Goal: Transaction & Acquisition: Purchase product/service

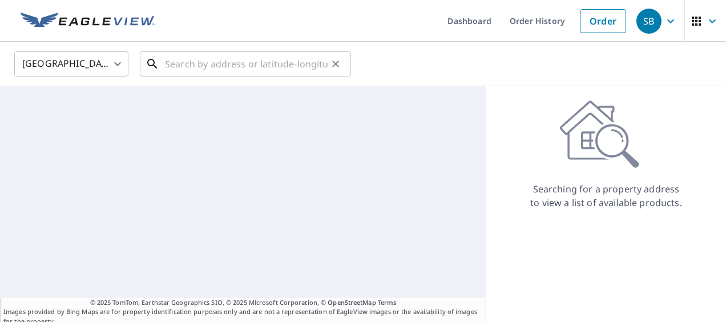
click at [279, 67] on input "text" at bounding box center [246, 64] width 163 height 32
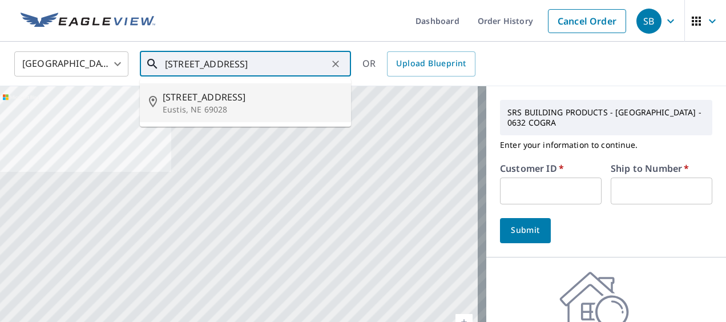
click at [230, 103] on span "[STREET_ADDRESS]" at bounding box center [252, 97] width 179 height 14
type input "[STREET_ADDRESS]"
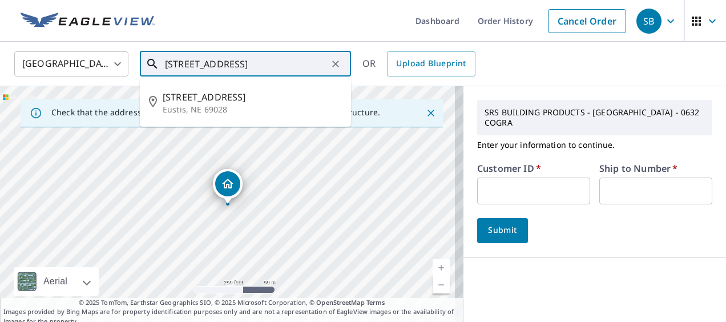
click at [323, 62] on input "[STREET_ADDRESS]" at bounding box center [246, 64] width 163 height 32
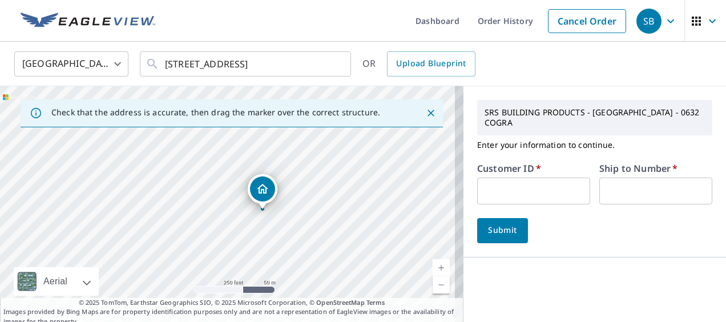
drag, startPoint x: 228, startPoint y: 189, endPoint x: 263, endPoint y: 194, distance: 35.2
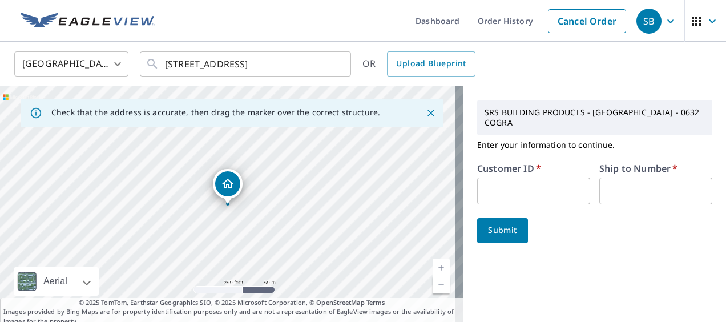
click at [511, 199] on input "text" at bounding box center [533, 191] width 113 height 27
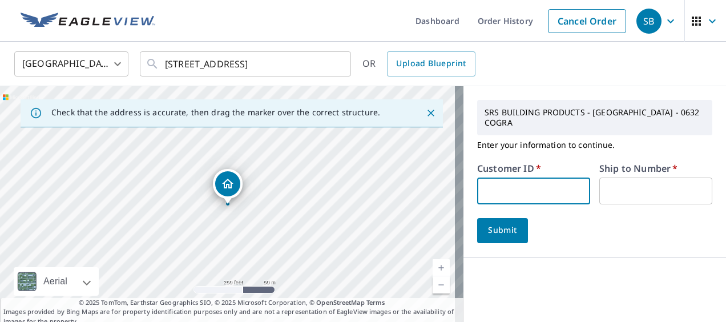
type input "BAC243"
click at [618, 200] on input "text" at bounding box center [656, 191] width 113 height 27
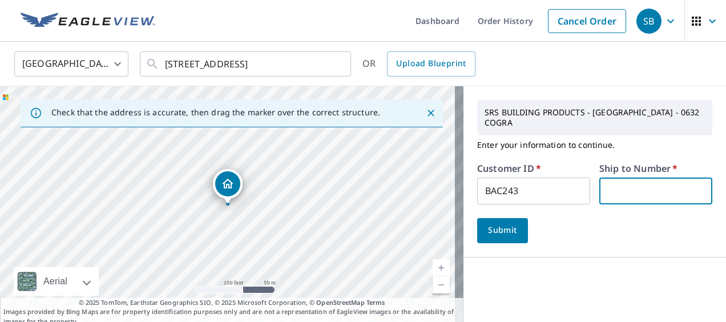
type input "1"
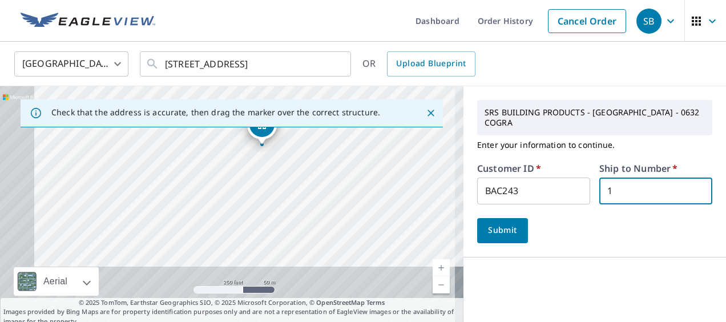
drag, startPoint x: 313, startPoint y: 256, endPoint x: 347, endPoint y: 196, distance: 68.6
click at [347, 196] on div "[STREET_ADDRESS]" at bounding box center [232, 206] width 464 height 240
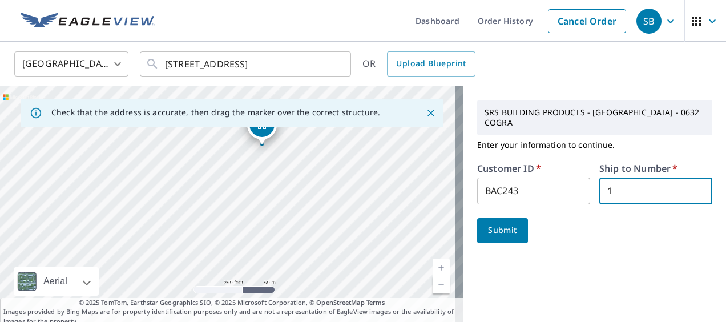
click at [498, 231] on span "Submit" at bounding box center [503, 230] width 33 height 14
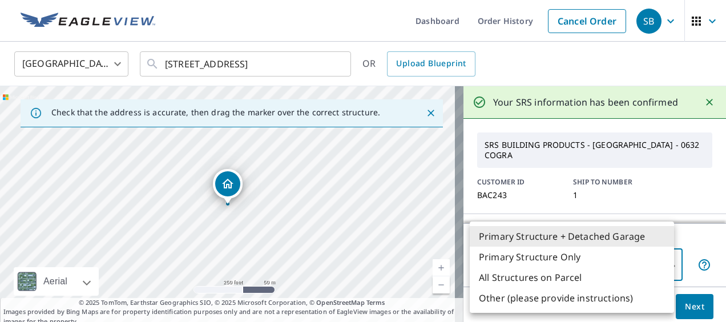
click at [581, 266] on body "SB SB Dashboard Order History Cancel Order SB [GEOGRAPHIC_DATA] US ​ [STREET_AD…" at bounding box center [363, 161] width 726 height 322
click at [577, 264] on li "Primary Structure Only" at bounding box center [572, 257] width 204 height 21
type input "2"
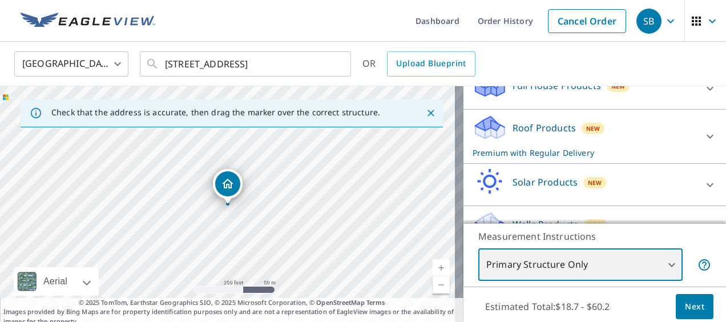
scroll to position [266, 0]
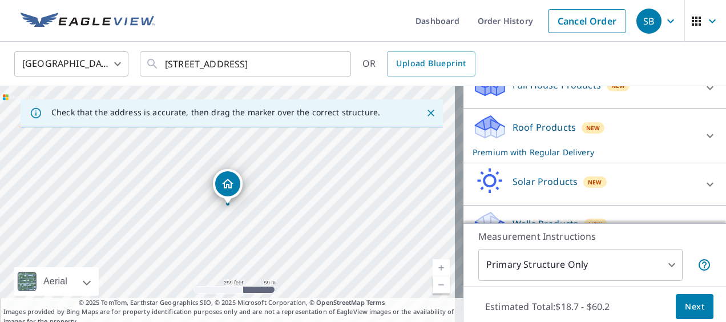
click at [658, 150] on div "Roof Products New Premium with Regular Delivery" at bounding box center [585, 136] width 224 height 45
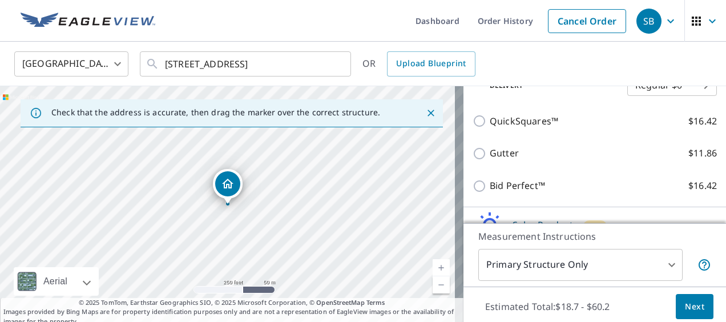
scroll to position [457, 0]
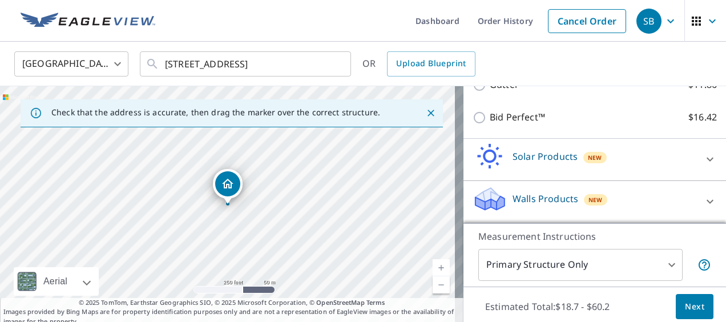
click at [693, 308] on span "Next" at bounding box center [694, 307] width 19 height 14
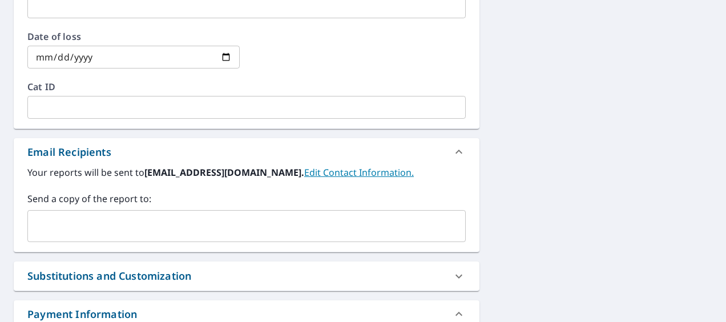
scroll to position [561, 0]
click at [274, 220] on input "text" at bounding box center [238, 226] width 411 height 22
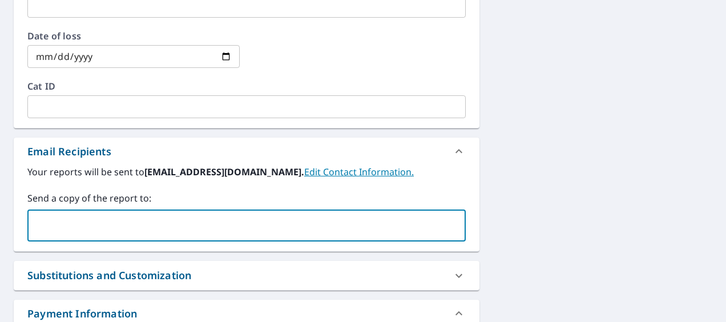
paste input "[PERSON_NAME][EMAIL_ADDRESS][DOMAIN_NAME]"
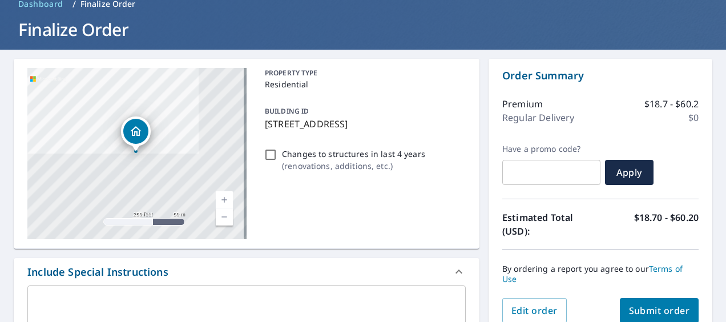
scroll to position [51, 0]
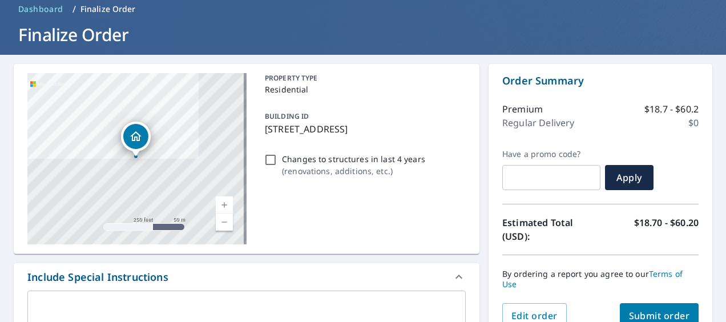
type input "[PERSON_NAME][EMAIL_ADDRESS][DOMAIN_NAME]"
drag, startPoint x: 259, startPoint y: 128, endPoint x: 435, endPoint y: 123, distance: 176.0
click at [435, 123] on div "BUILDING ID [STREET_ADDRESS]" at bounding box center [363, 123] width 206 height 36
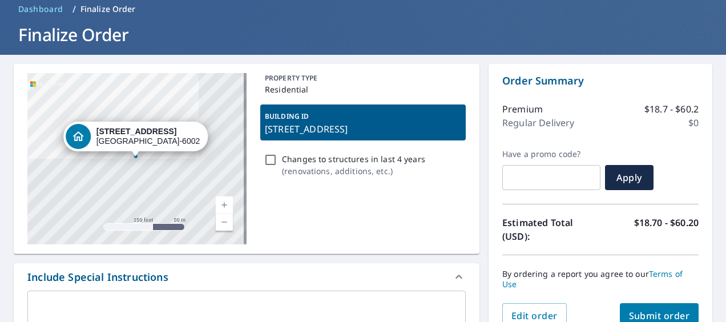
copy p "[STREET_ADDRESS]"
click at [428, 220] on div "PROPERTY TYPE Residential BUILDING ID [STREET_ADDRESS] Changes to structures in…" at bounding box center [363, 158] width 206 height 171
checkbox input "true"
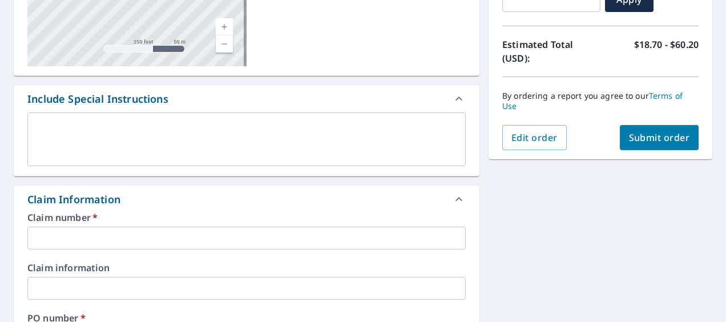
scroll to position [232, 0]
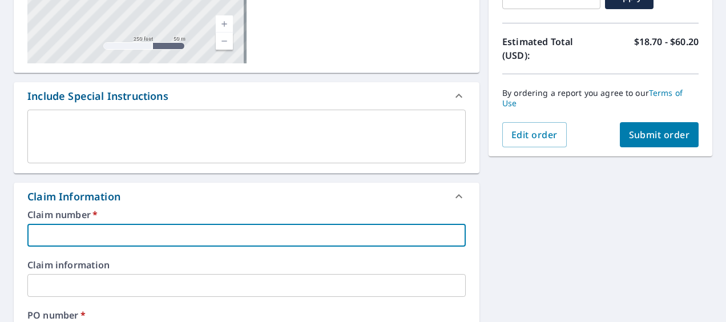
click at [252, 234] on input "text" at bounding box center [246, 235] width 439 height 23
paste input "[STREET_ADDRESS]"
type input "[STREET_ADDRESS]"
checkbox input "true"
type input "[STREET_ADDRESS]"
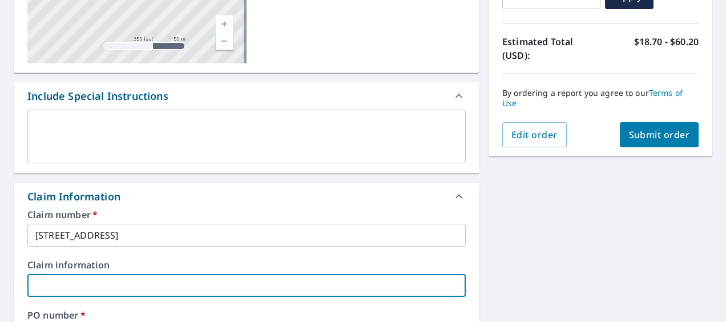
click at [220, 290] on input "text" at bounding box center [246, 285] width 439 height 23
paste input "[STREET_ADDRESS]"
type input "[STREET_ADDRESS]"
checkbox input "true"
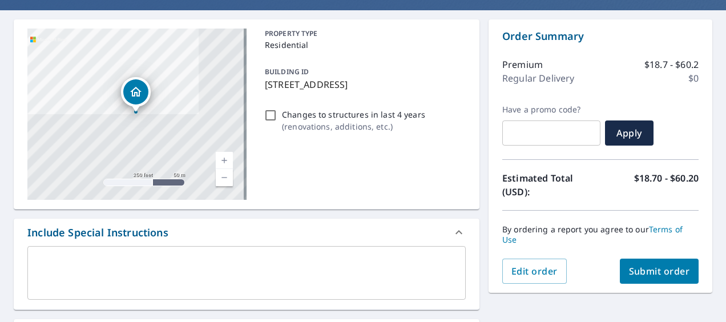
scroll to position [94, 0]
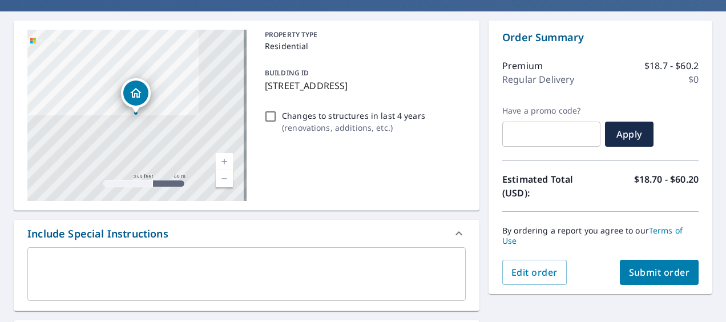
type input "[STREET_ADDRESS]"
click at [219, 162] on link "Current Level 17, Zoom In" at bounding box center [224, 161] width 17 height 17
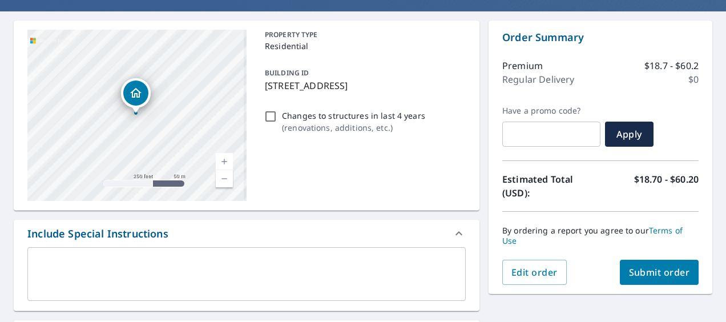
click at [219, 162] on link "Current Level 17, Zoom In" at bounding box center [224, 161] width 17 height 17
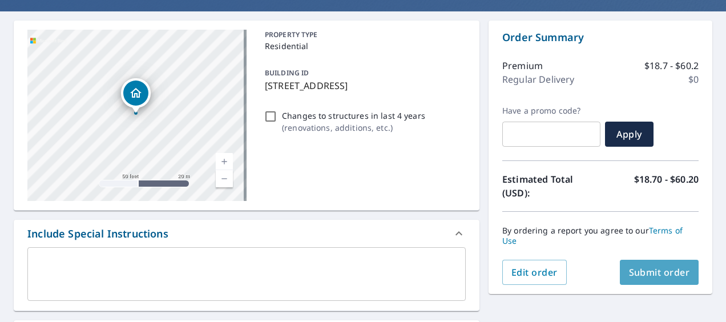
click at [643, 270] on span "Submit order" at bounding box center [659, 272] width 61 height 13
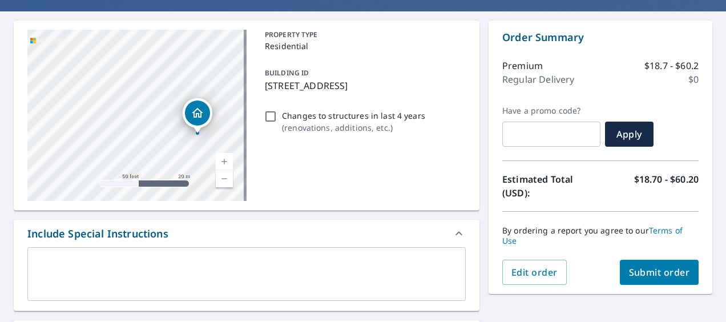
drag, startPoint x: 170, startPoint y: 143, endPoint x: 132, endPoint y: 103, distance: 55.0
click at [132, 103] on div "[STREET_ADDRESS]" at bounding box center [136, 115] width 219 height 171
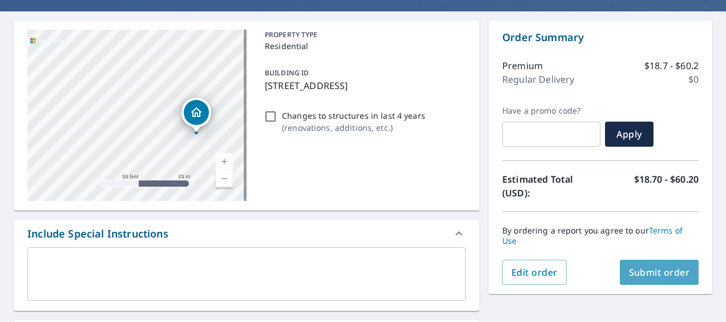
click at [642, 266] on span "Submit order" at bounding box center [659, 272] width 61 height 13
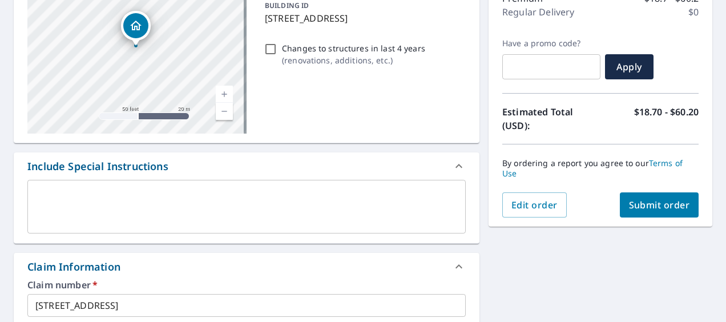
scroll to position [161, 0]
click at [663, 208] on span "Submit order" at bounding box center [659, 205] width 61 height 13
checkbox input "true"
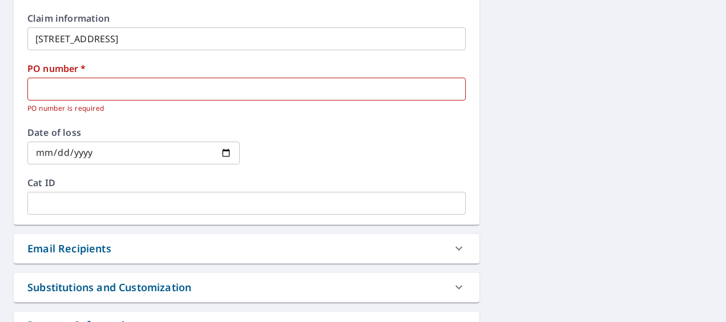
scroll to position [481, 0]
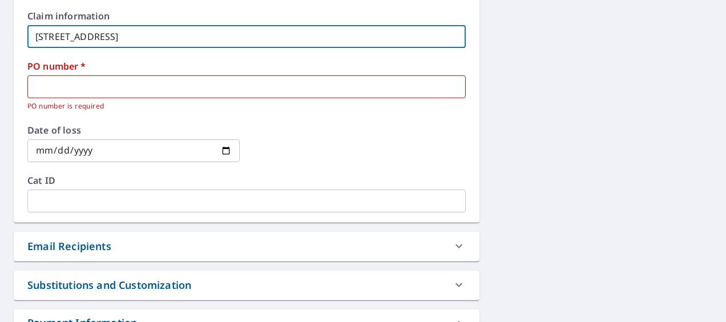
drag, startPoint x: 249, startPoint y: 42, endPoint x: 2, endPoint y: 49, distance: 246.8
click at [2, 49] on div "74921 Road [STREET_ADDRESS] A standard road map Aerial A detailed look from abo…" at bounding box center [363, 8] width 726 height 767
type input "[STREET_ADDRESS]"
checkbox input "true"
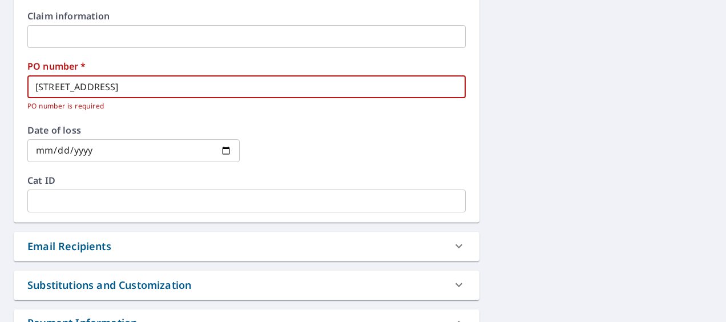
type input "[STREET_ADDRESS]"
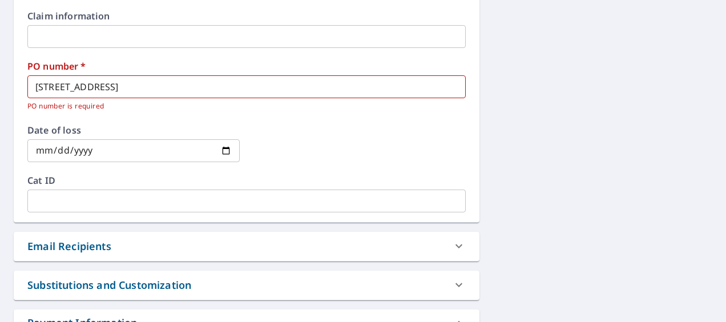
click at [292, 240] on div "Email Recipients" at bounding box center [236, 246] width 418 height 15
checkbox input "true"
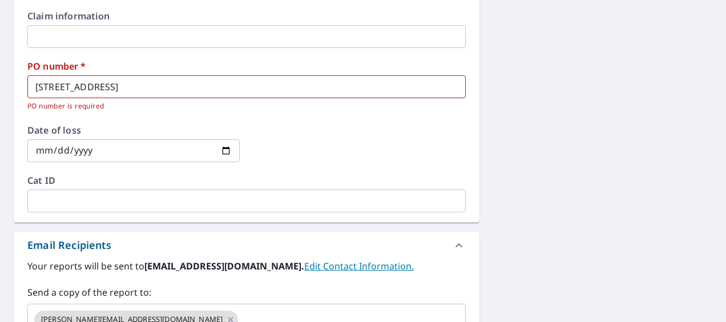
scroll to position [546, 0]
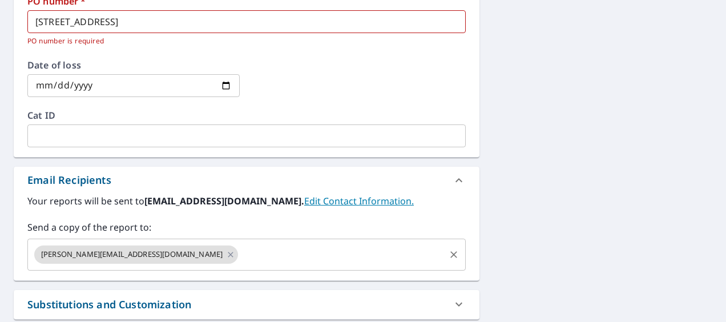
click at [240, 254] on input "text" at bounding box center [342, 255] width 204 height 22
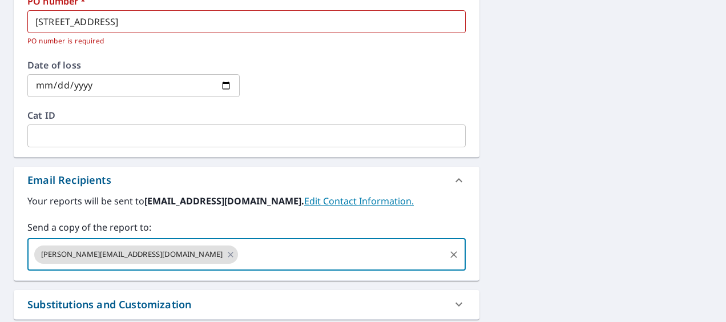
paste input "[PERSON_NAME][EMAIL_ADDRESS][PERSON_NAME][DOMAIN_NAME]"
type input "[PERSON_NAME][EMAIL_ADDRESS][PERSON_NAME][DOMAIN_NAME]"
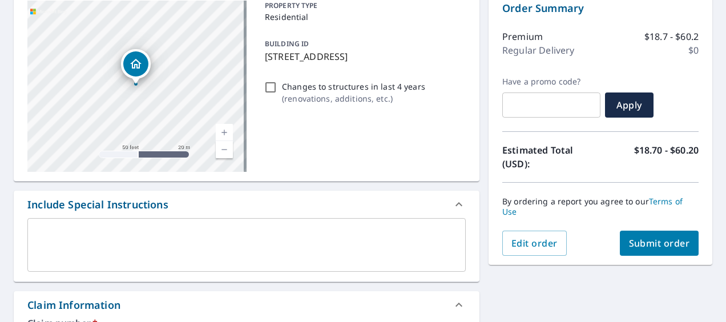
scroll to position [121, 0]
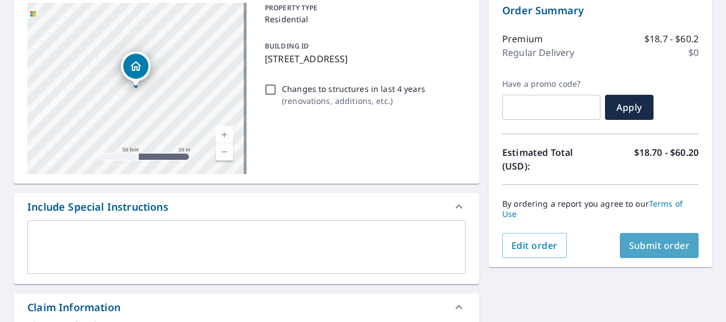
click at [661, 247] on span "Submit order" at bounding box center [659, 245] width 61 height 13
checkbox input "true"
